Goal: Transaction & Acquisition: Purchase product/service

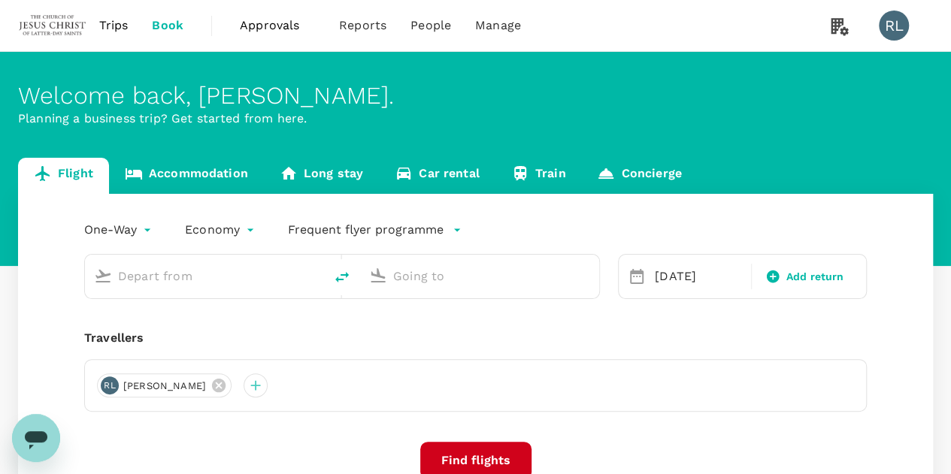
type input "Singapore Changi (SIN)"
type input "Kuala Lumpur Intl (KUL)"
type input "Singapore Changi (SIN)"
type input "Kuala Lumpur Intl (KUL)"
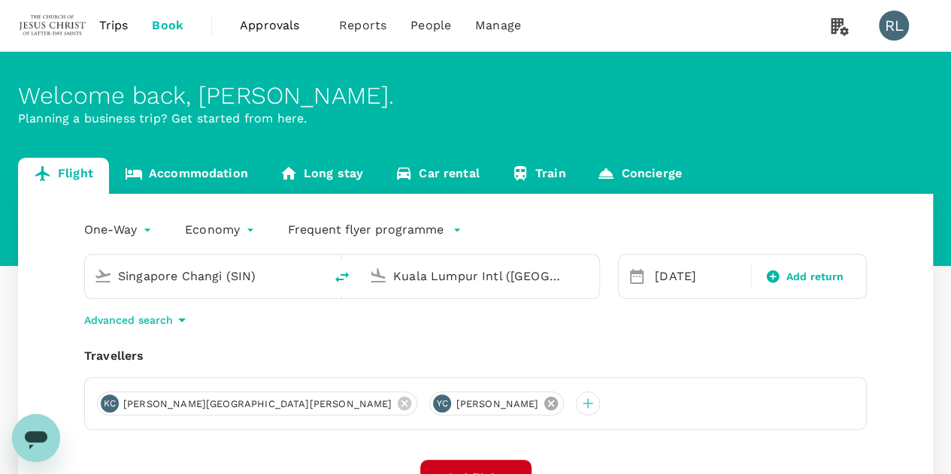
click at [543, 403] on icon at bounding box center [551, 403] width 17 height 17
click at [396, 402] on icon at bounding box center [404, 403] width 17 height 17
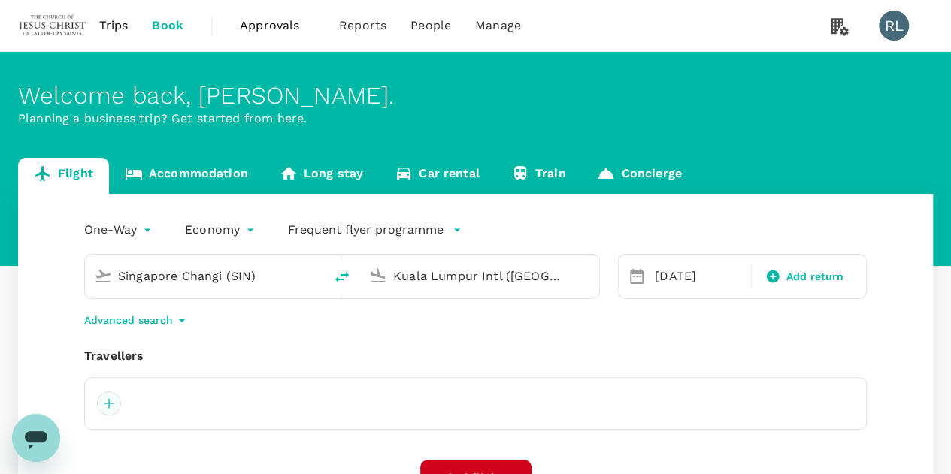
click at [107, 404] on div at bounding box center [109, 404] width 24 height 24
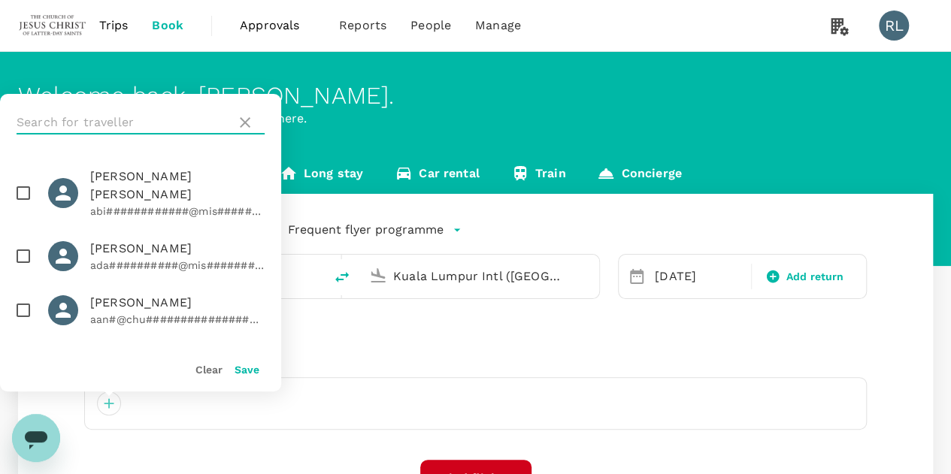
click at [137, 115] on input "text" at bounding box center [124, 123] width 214 height 24
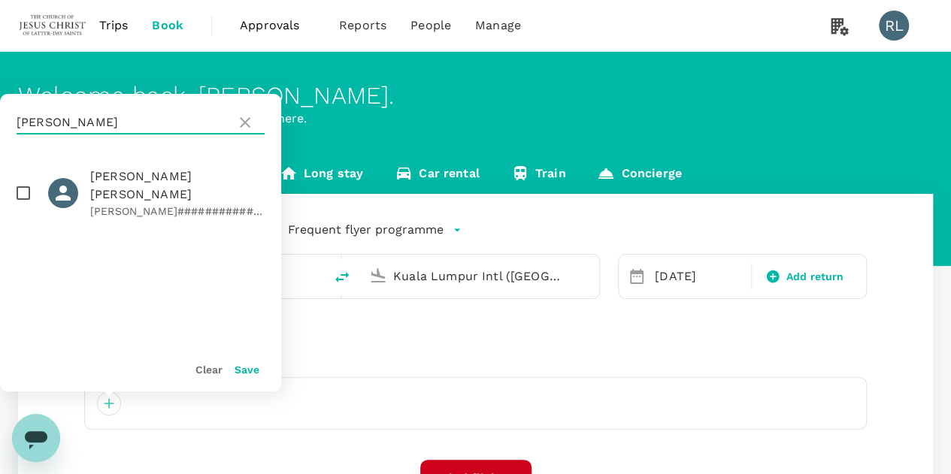
type input "rencher"
click at [21, 180] on input "checkbox" at bounding box center [24, 193] width 32 height 32
checkbox input "true"
click at [244, 368] on button "Save" at bounding box center [247, 370] width 25 height 12
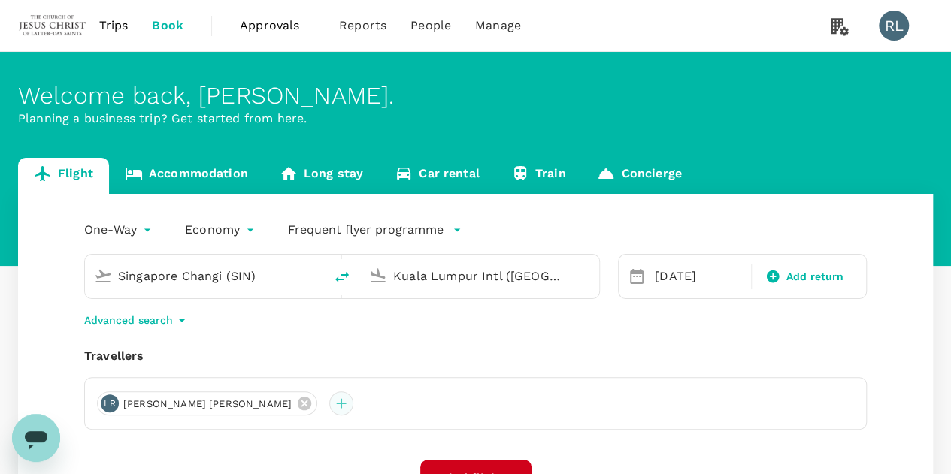
click at [329, 404] on div at bounding box center [341, 404] width 24 height 24
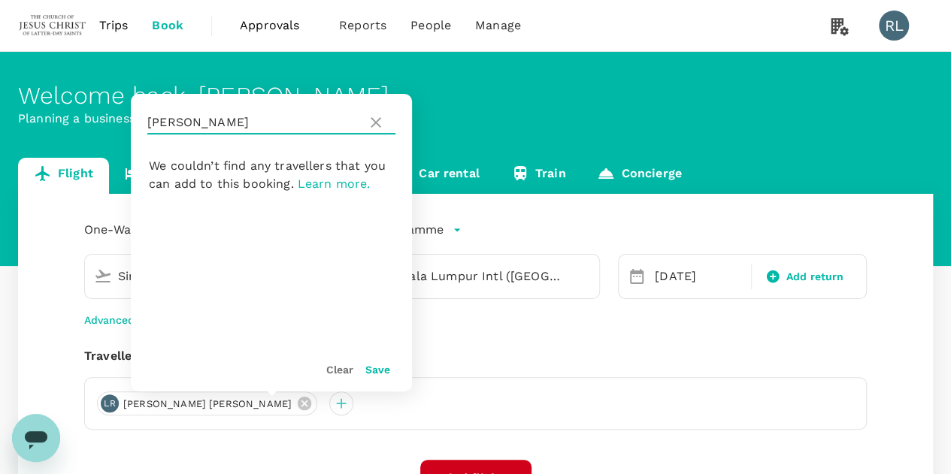
drag, startPoint x: 207, startPoint y: 124, endPoint x: 148, endPoint y: 125, distance: 58.6
click at [148, 125] on input "rencher" at bounding box center [254, 123] width 214 height 24
type input "r"
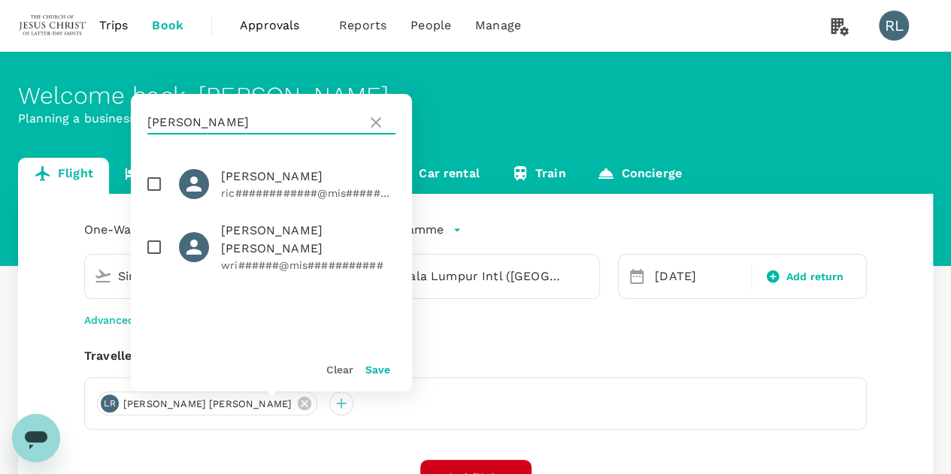
type input "richards"
click at [156, 183] on input "checkbox" at bounding box center [154, 184] width 32 height 32
checkbox input "true"
click at [379, 371] on button "Save" at bounding box center [377, 370] width 25 height 12
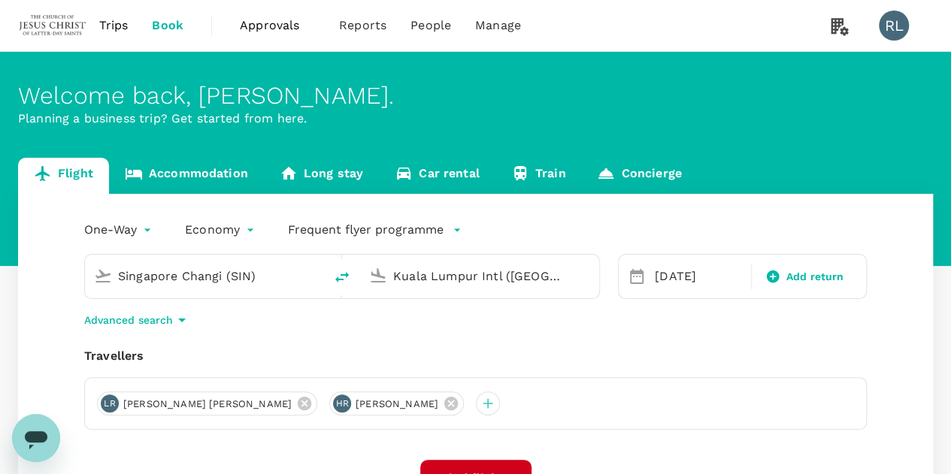
click at [271, 279] on input "Singapore Changi (SIN)" at bounding box center [205, 276] width 174 height 23
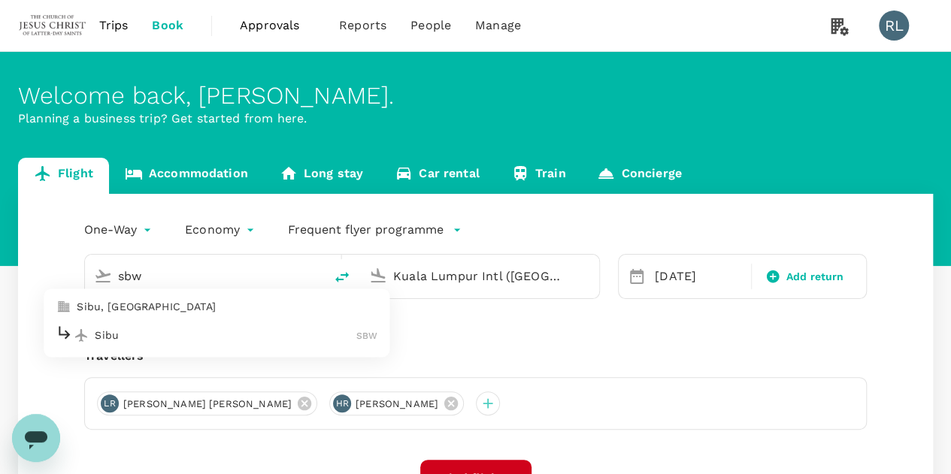
click at [152, 336] on p "Sibu" at bounding box center [226, 335] width 262 height 15
type input "Sibu (SBW)"
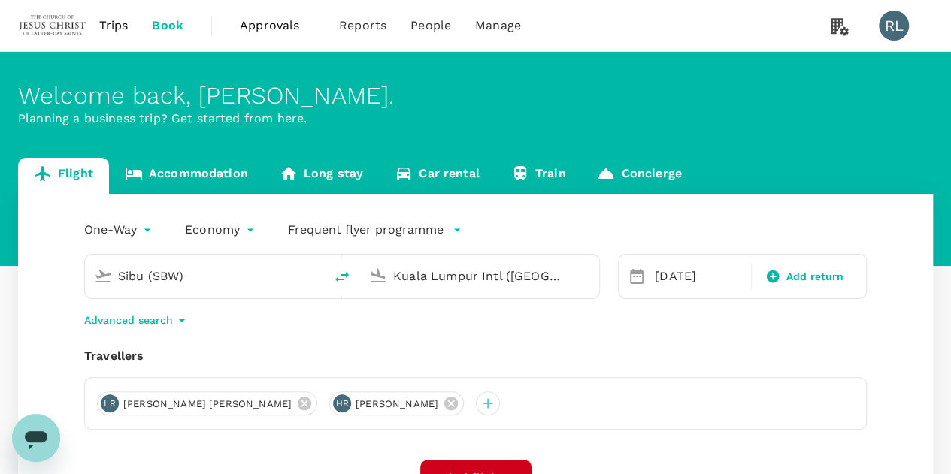
click at [549, 275] on input "Kuala Lumpur Intl (KUL)" at bounding box center [480, 276] width 174 height 23
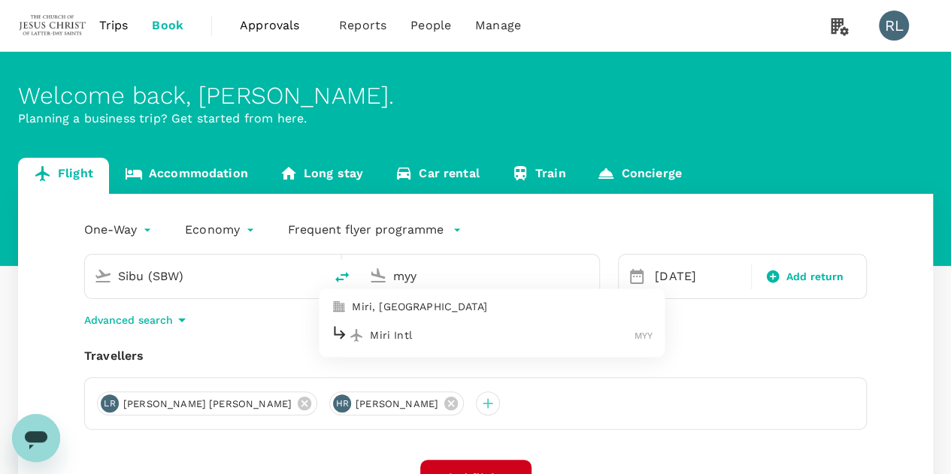
click at [441, 332] on p "Miri Intl" at bounding box center [502, 335] width 265 height 15
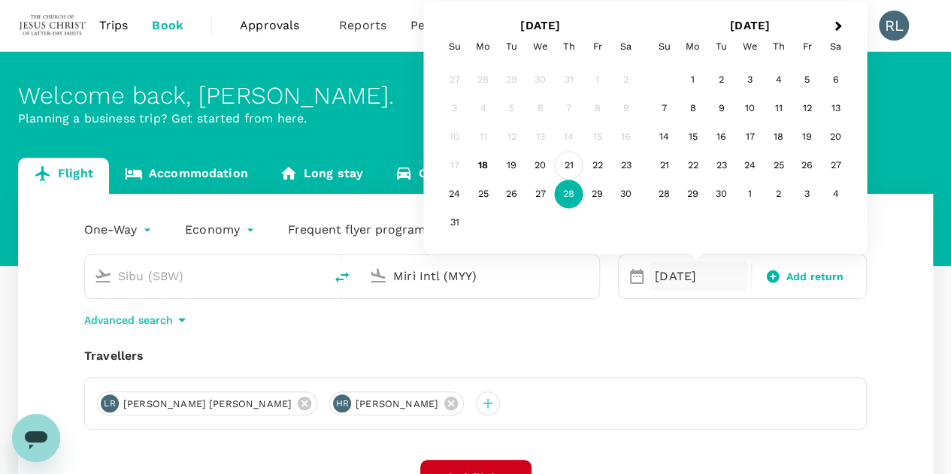
type input "Miri Intl (MYY)"
click at [566, 166] on div "21" at bounding box center [569, 166] width 29 height 29
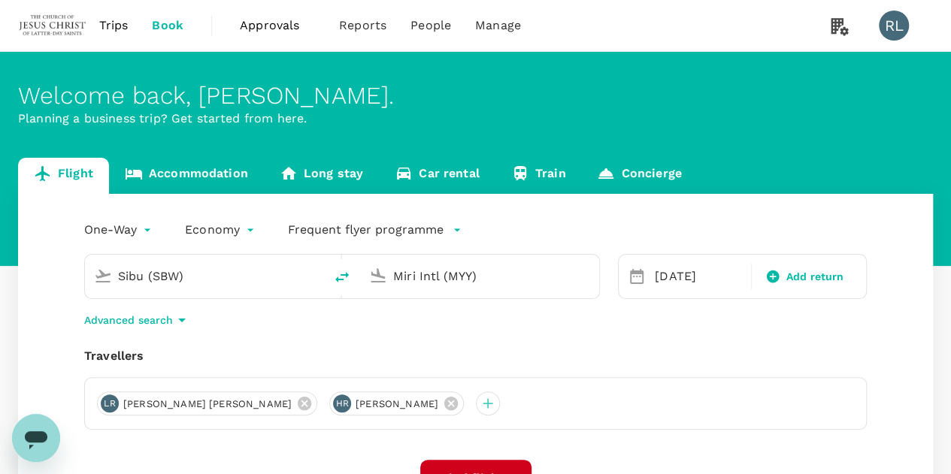
click at [782, 334] on div "One-Way oneway Economy economy Frequent flyer programme Sibu (SBW) Miri Intl (M…" at bounding box center [475, 413] width 915 height 438
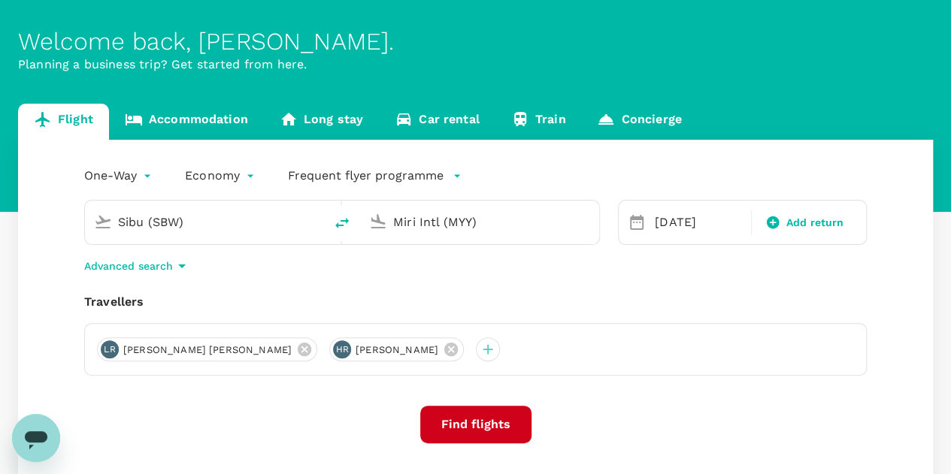
scroll to position [75, 0]
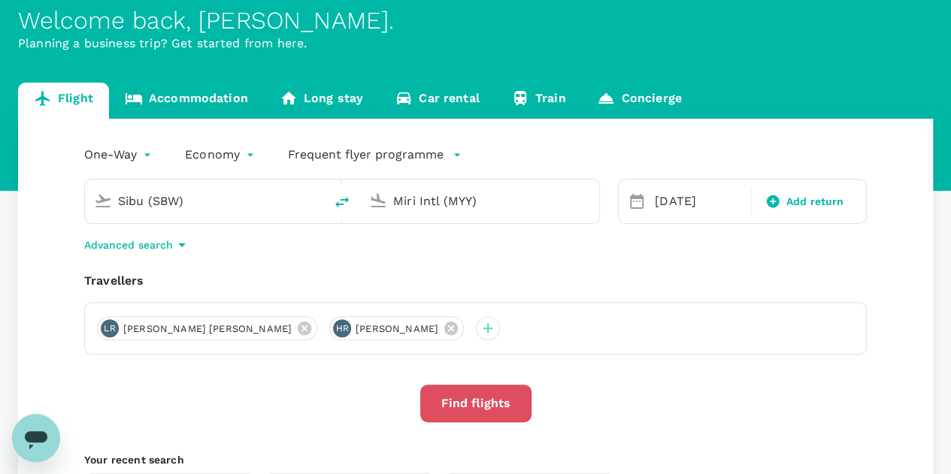
click at [491, 404] on button "Find flights" at bounding box center [475, 404] width 111 height 38
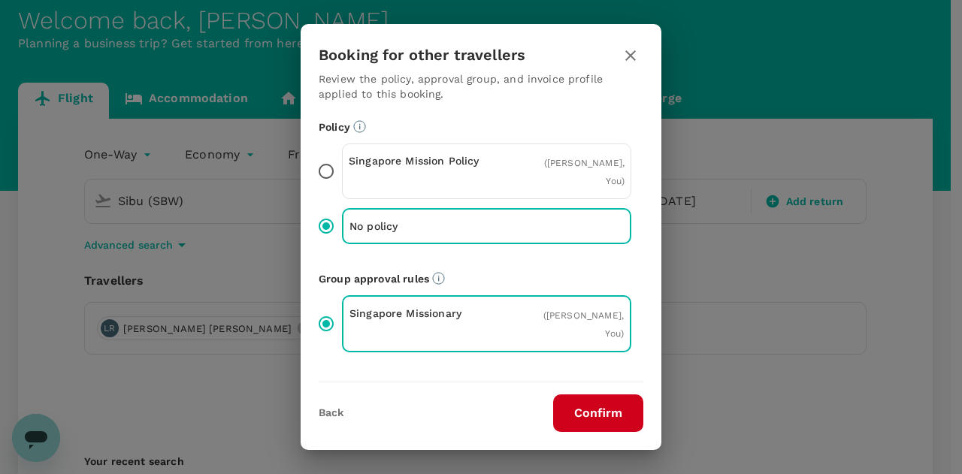
click at [612, 417] on button "Confirm" at bounding box center [598, 414] width 90 height 38
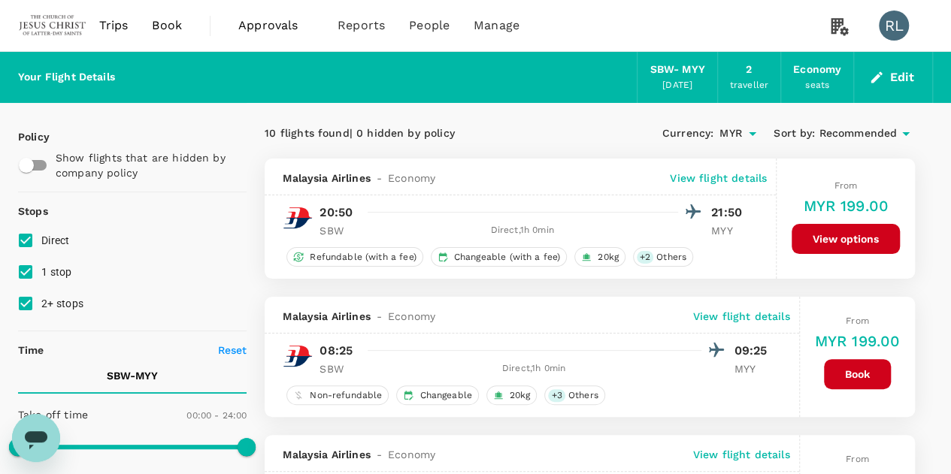
click at [874, 130] on span "Recommended" at bounding box center [858, 134] width 78 height 17
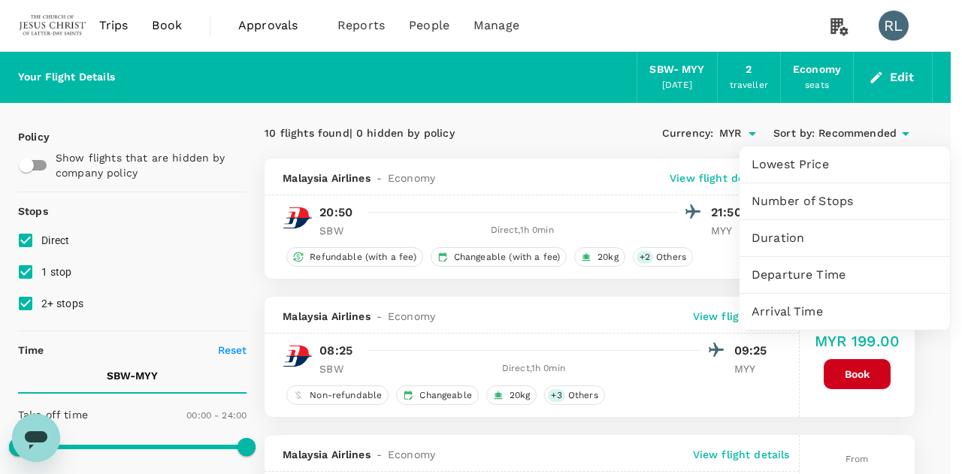
click at [774, 274] on span "Departure Time" at bounding box center [845, 275] width 186 height 18
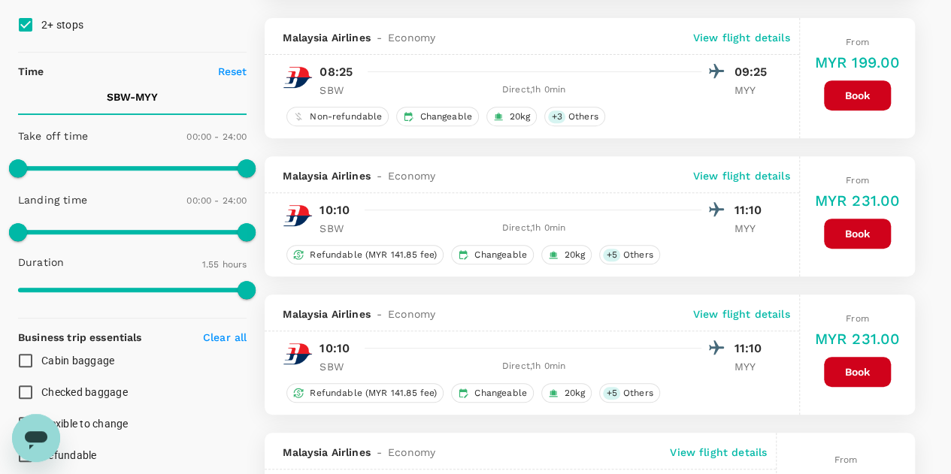
scroll to position [301, 0]
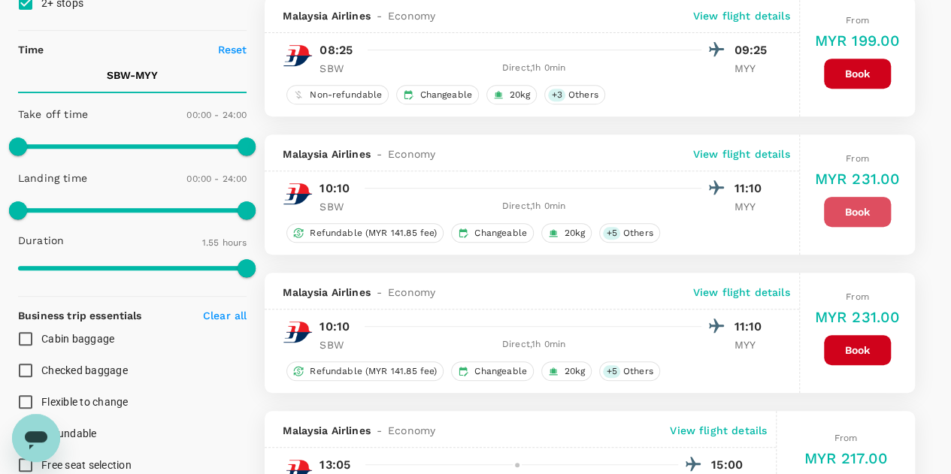
click at [854, 208] on button "Book" at bounding box center [857, 212] width 67 height 30
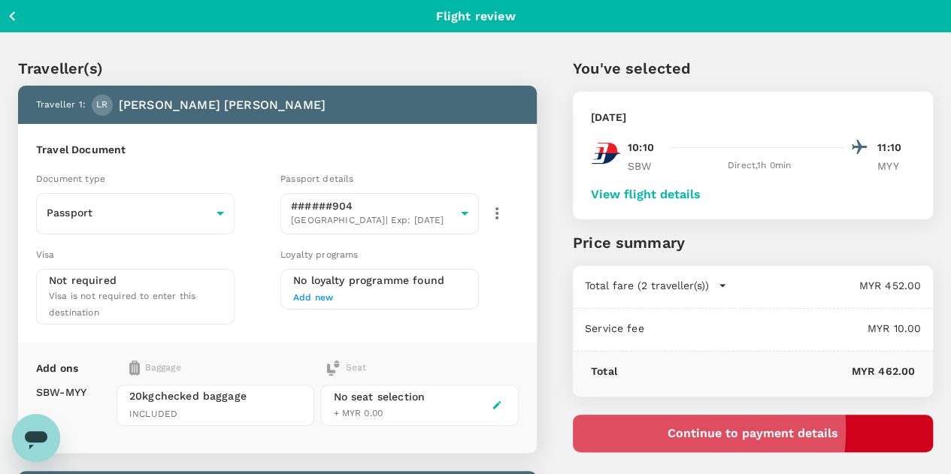
click at [735, 429] on button "Continue to payment details" at bounding box center [753, 434] width 360 height 38
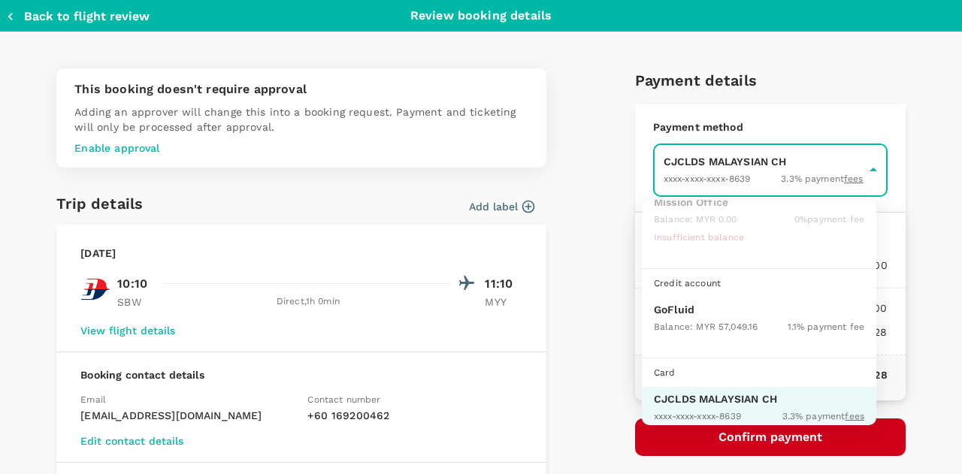
click at [681, 311] on p "GoFluid" at bounding box center [759, 309] width 211 height 15
type input "9b357727-6904-47bd-a44e-9a56bf7dfc7a"
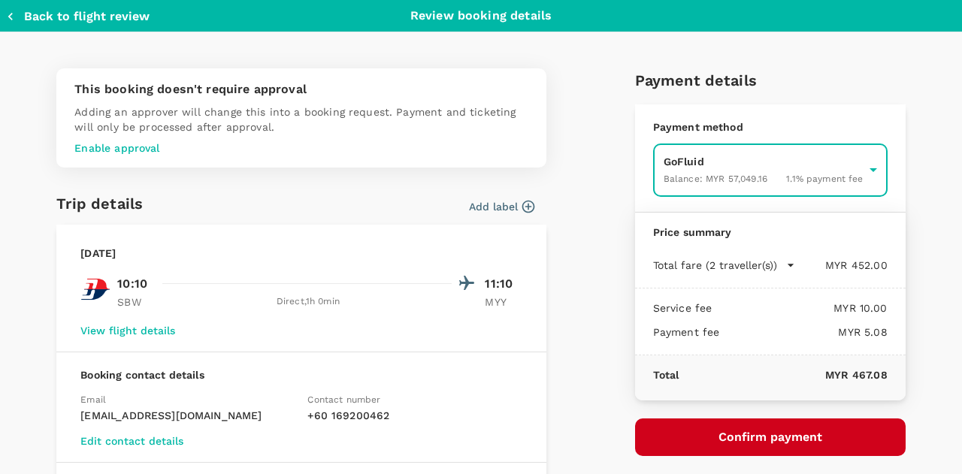
click at [724, 438] on button "Confirm payment" at bounding box center [770, 438] width 271 height 38
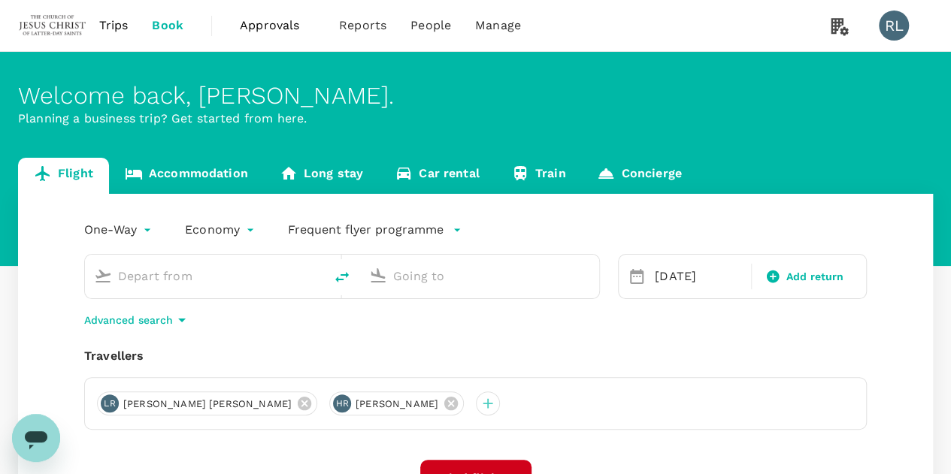
type input "Sibu (SBW)"
type input "Miri Intl (MYY)"
click at [341, 280] on icon "delete" at bounding box center [342, 277] width 18 height 18
type input "Miri Intl (MYY)"
type input "Sibu (SBW)"
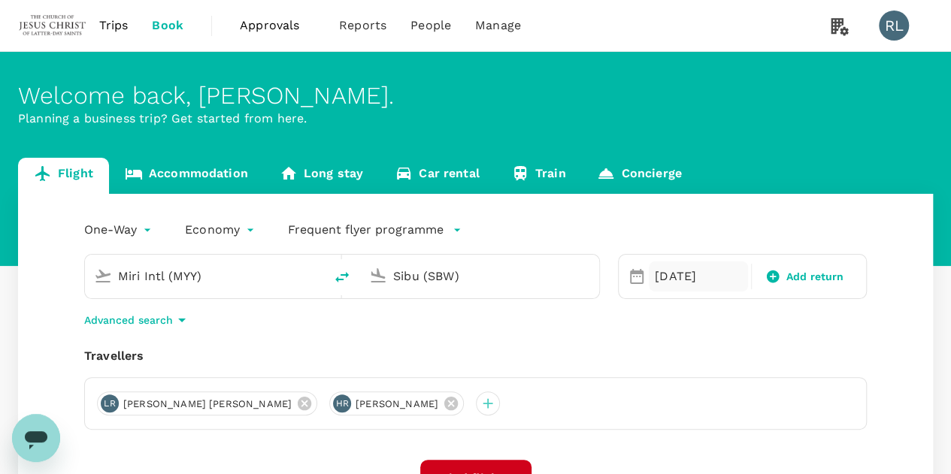
click at [671, 280] on div "[DATE]" at bounding box center [698, 277] width 99 height 30
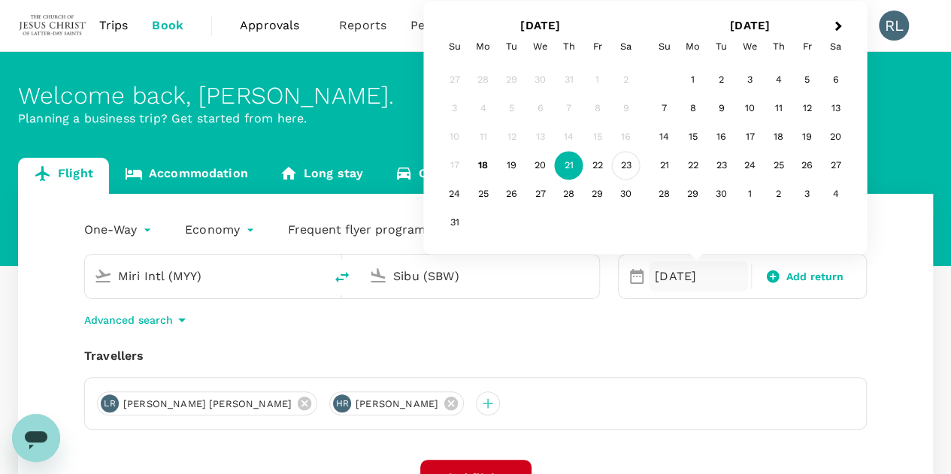
click at [625, 165] on div "23" at bounding box center [626, 166] width 29 height 29
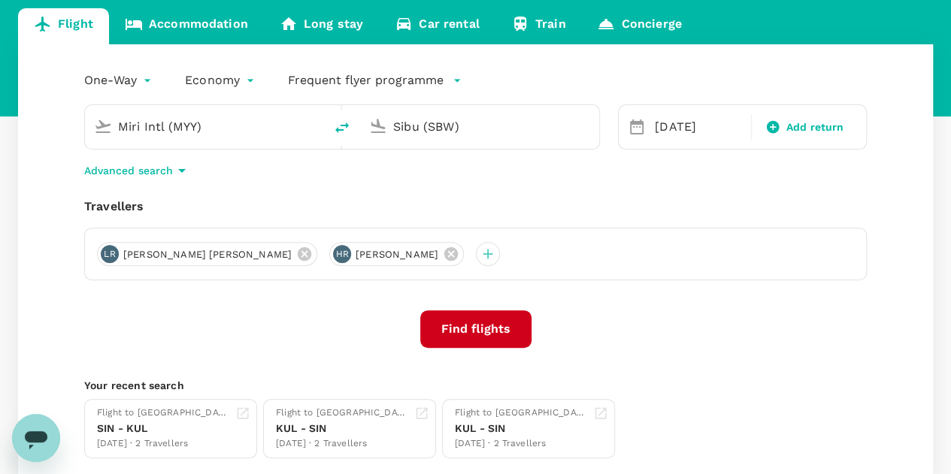
scroll to position [150, 0]
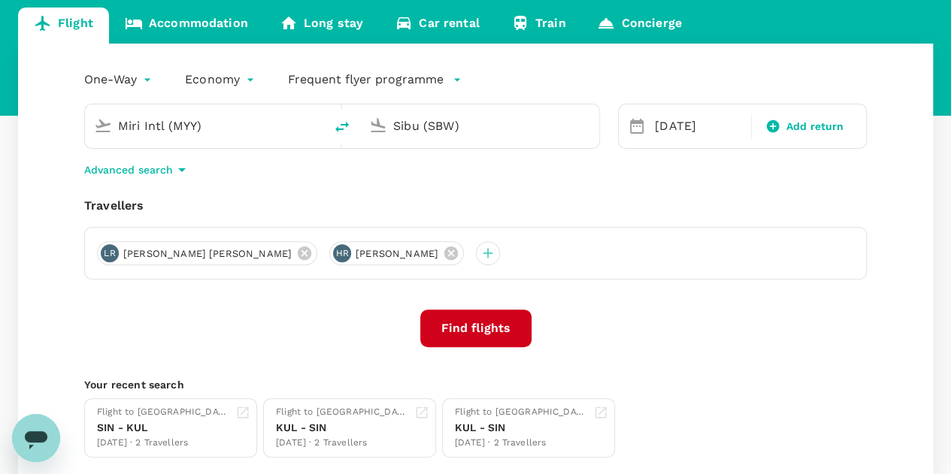
click at [483, 324] on button "Find flights" at bounding box center [475, 329] width 111 height 38
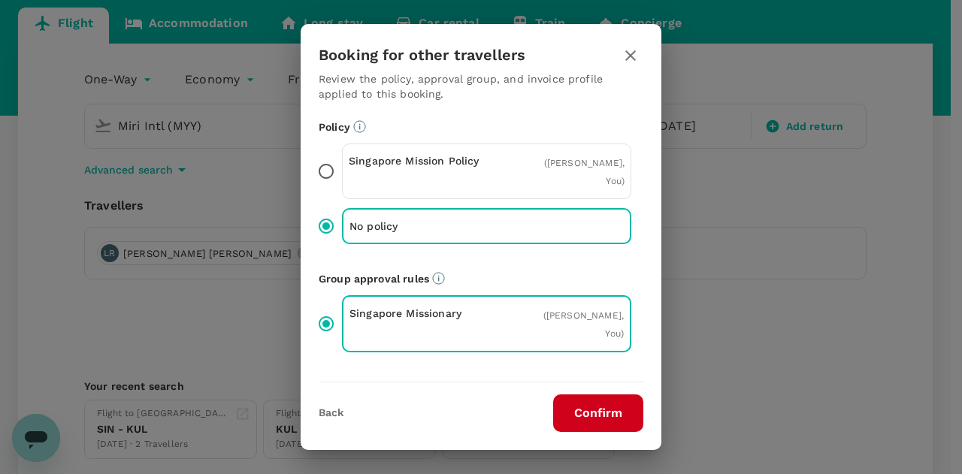
click at [604, 408] on button "Confirm" at bounding box center [598, 414] width 90 height 38
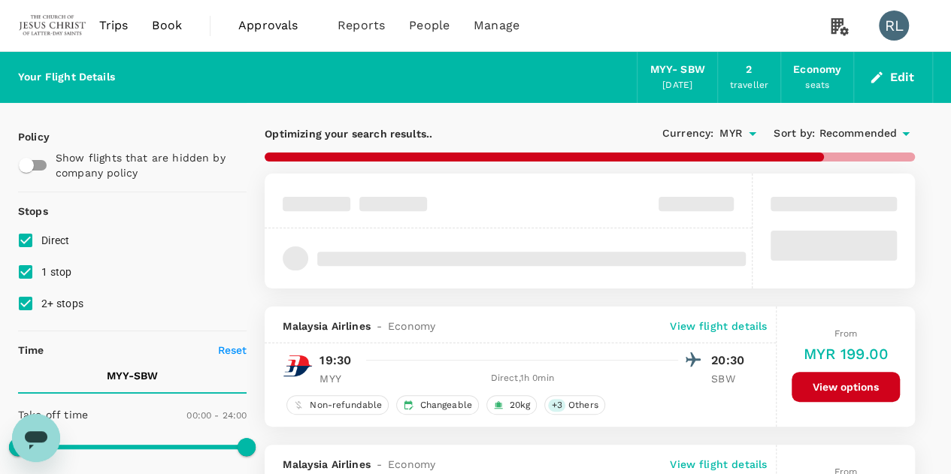
click at [853, 130] on span "Recommended" at bounding box center [858, 134] width 78 height 17
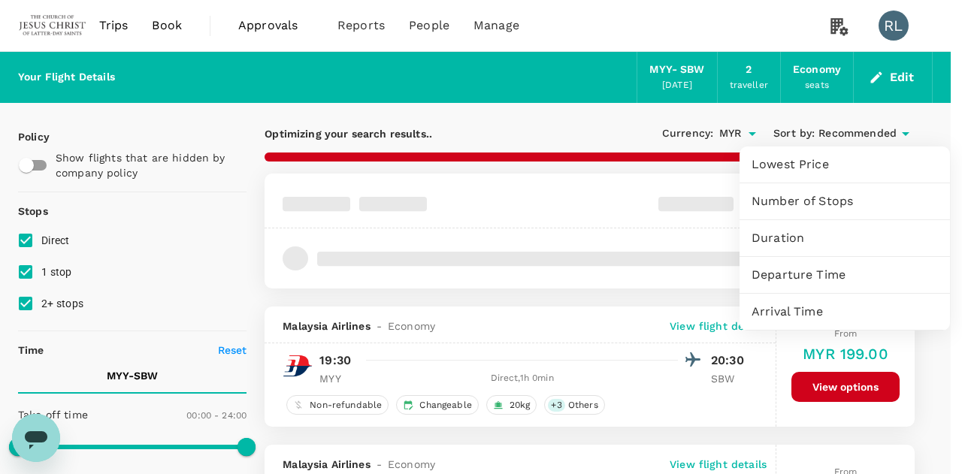
click at [820, 271] on span "Departure Time" at bounding box center [845, 275] width 186 height 18
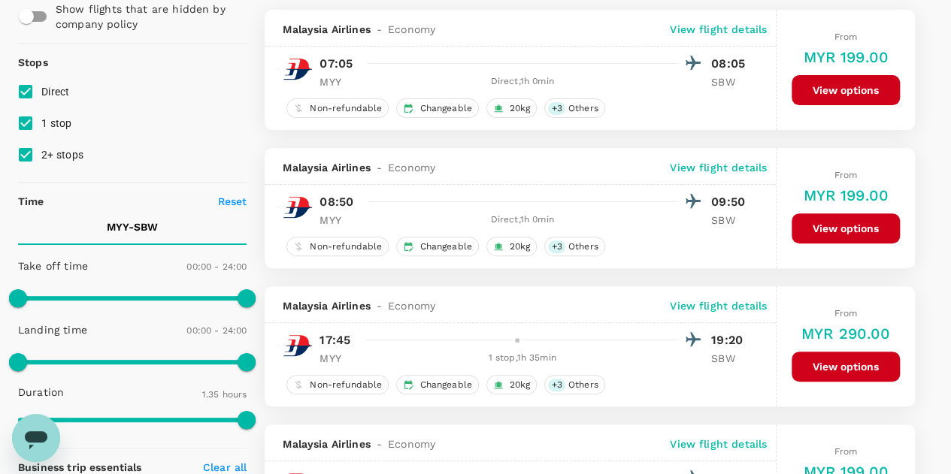
scroll to position [150, 0]
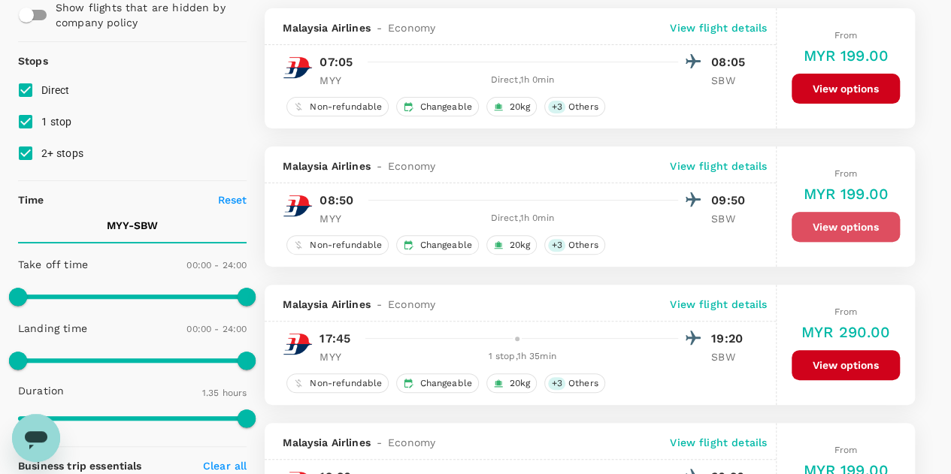
click at [838, 229] on button "View options" at bounding box center [846, 227] width 108 height 30
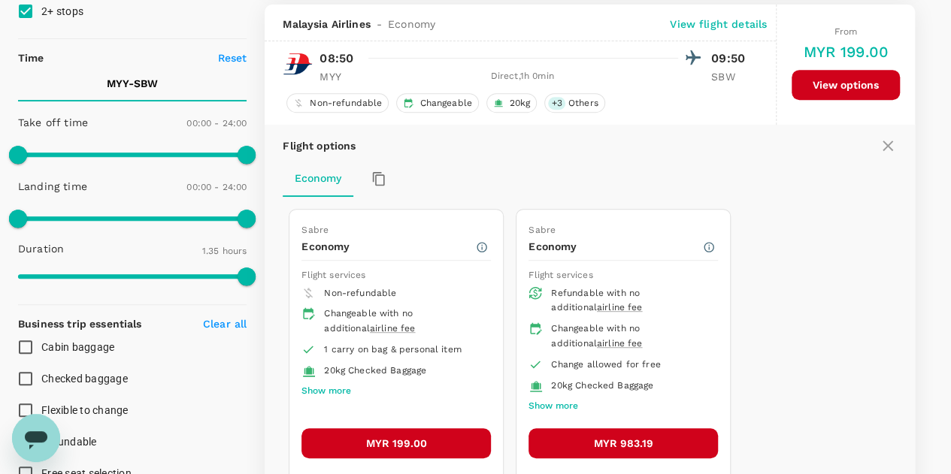
scroll to position [296, 0]
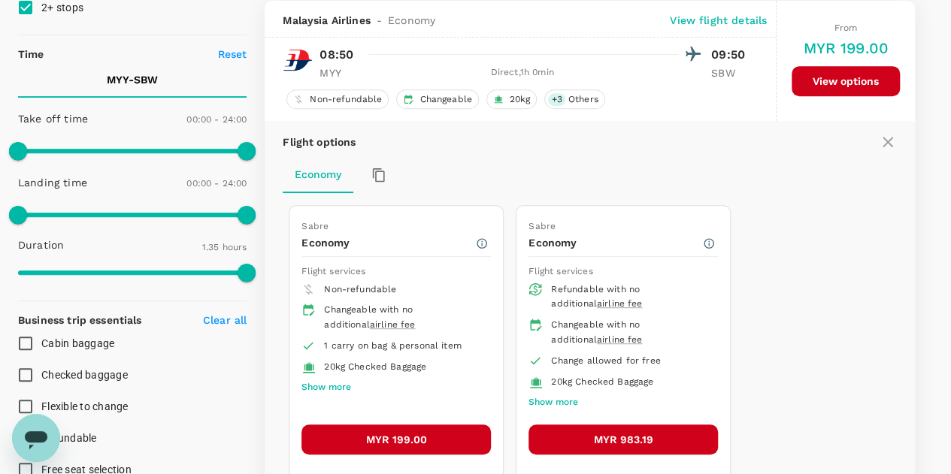
click at [388, 428] on button "MYR 199.00" at bounding box center [395, 440] width 189 height 30
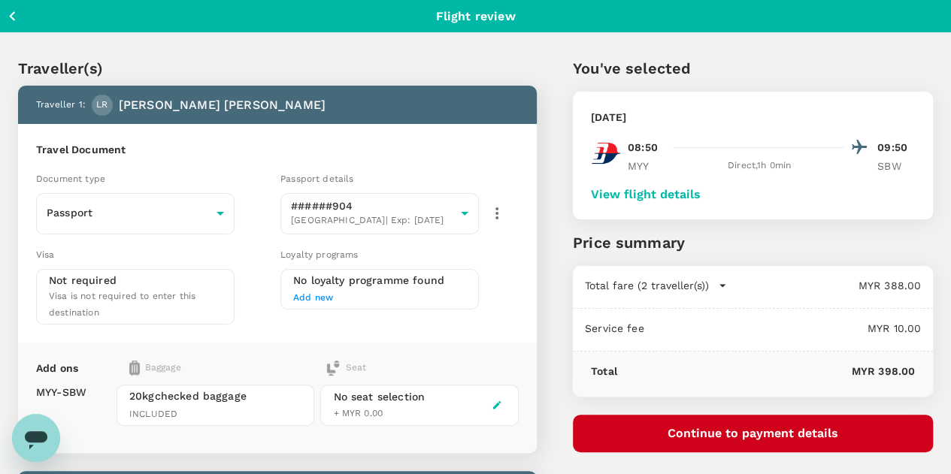
click at [807, 429] on button "Continue to payment details" at bounding box center [753, 434] width 360 height 38
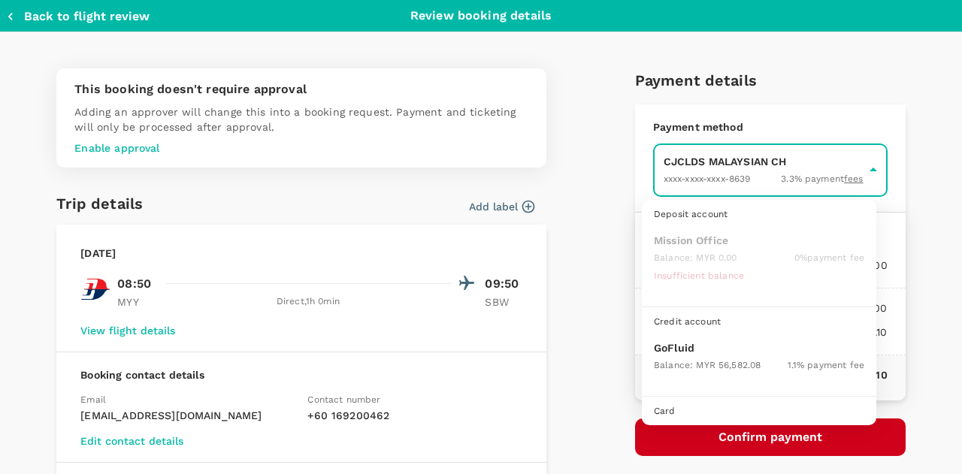
scroll to position [38, 0]
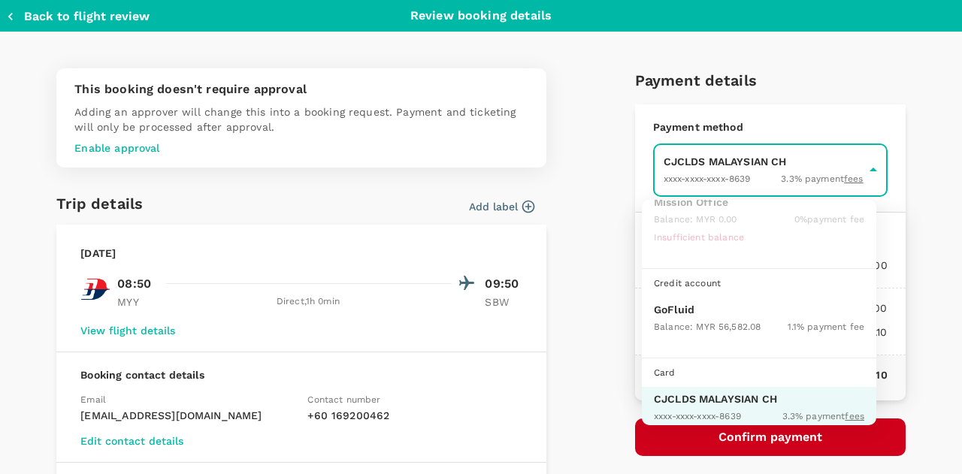
click at [680, 307] on p "GoFluid" at bounding box center [759, 309] width 211 height 15
type input "9b357727-6904-47bd-a44e-9a56bf7dfc7a"
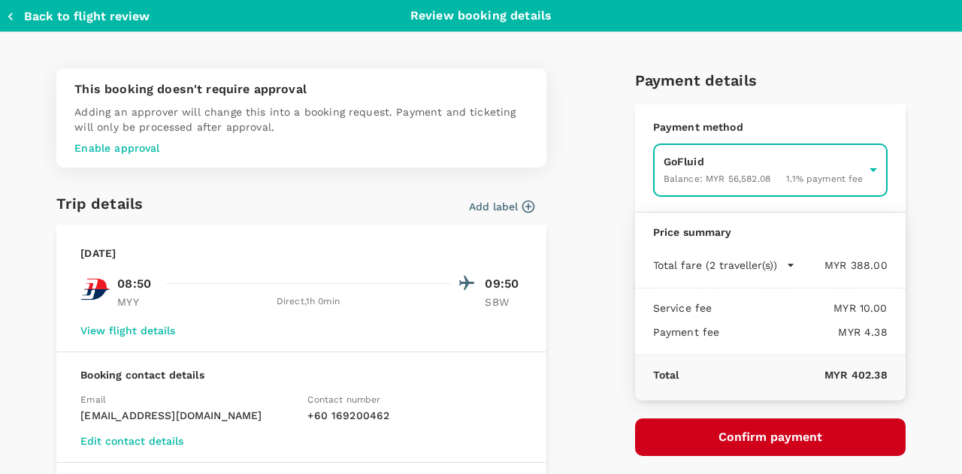
scroll to position [75, 0]
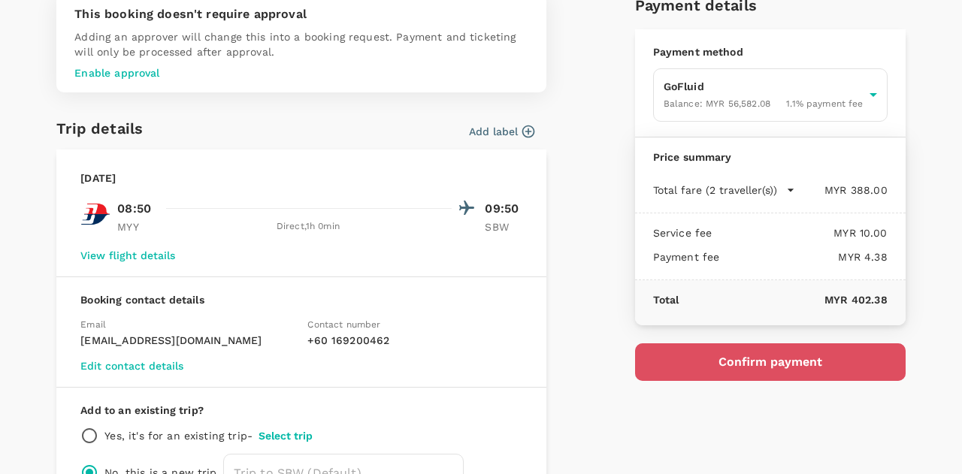
click at [707, 354] on button "Confirm payment" at bounding box center [770, 363] width 271 height 38
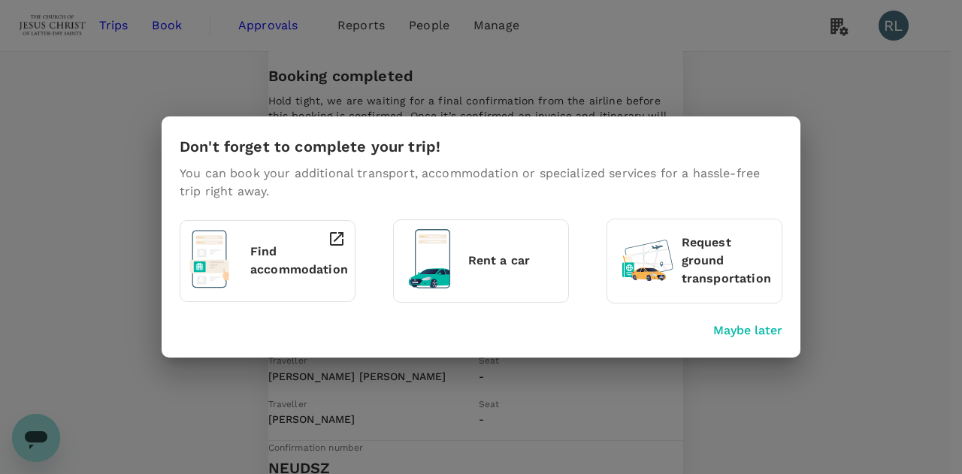
click at [722, 322] on p "Maybe later" at bounding box center [747, 331] width 69 height 18
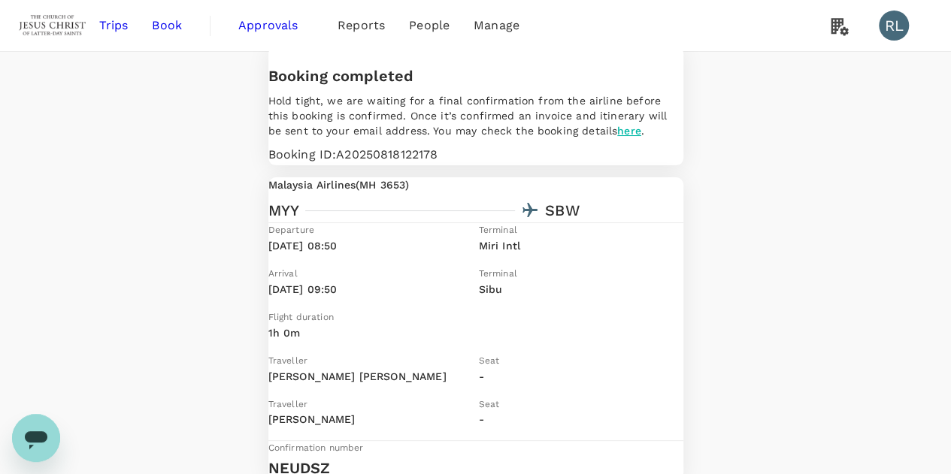
click at [775, 240] on div "Booking completed Hold tight, we are waiting for a final confirmation from the …" at bounding box center [475, 315] width 951 height 526
